Goal: Information Seeking & Learning: Learn about a topic

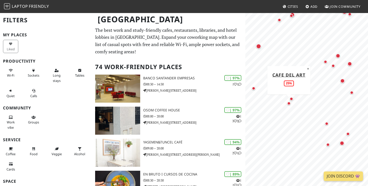
click at [289, 104] on div "Map marker" at bounding box center [289, 104] width 4 height 4
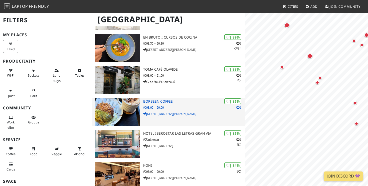
click at [195, 107] on p "08:00 – 20:00" at bounding box center [194, 107] width 102 height 5
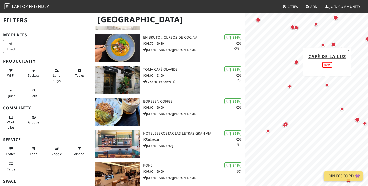
click at [328, 85] on div "Map marker" at bounding box center [327, 85] width 4 height 4
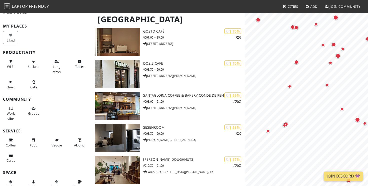
scroll to position [7, 0]
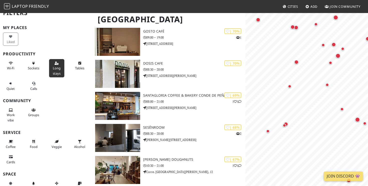
click at [57, 64] on icon at bounding box center [57, 63] width 4 height 3
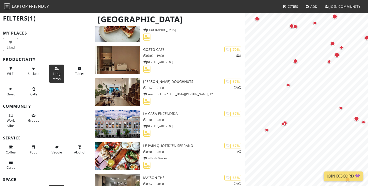
scroll to position [3, 0]
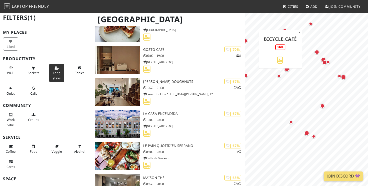
click at [279, 76] on div "Map marker" at bounding box center [279, 76] width 4 height 4
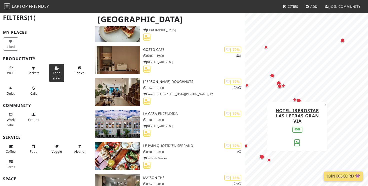
click at [262, 157] on div "Map marker" at bounding box center [261, 156] width 5 height 5
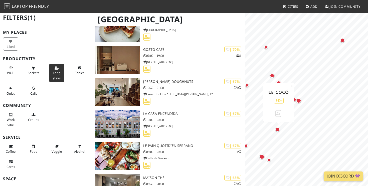
click at [278, 130] on div "Map marker" at bounding box center [277, 129] width 5 height 5
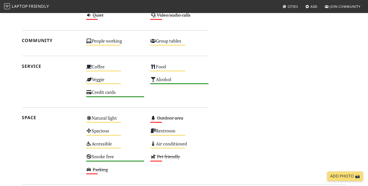
scroll to position [322, 0]
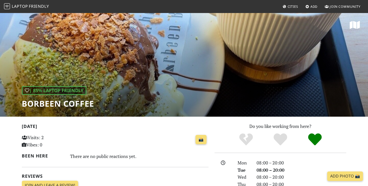
scroll to position [128, 0]
